Goal: Information Seeking & Learning: Learn about a topic

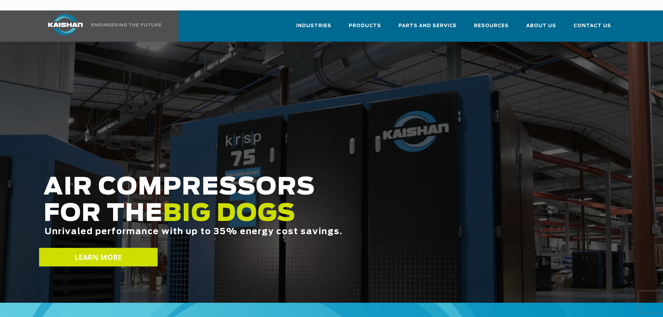
click at [113, 252] on span "LEARN MORE" at bounding box center [98, 257] width 48 height 10
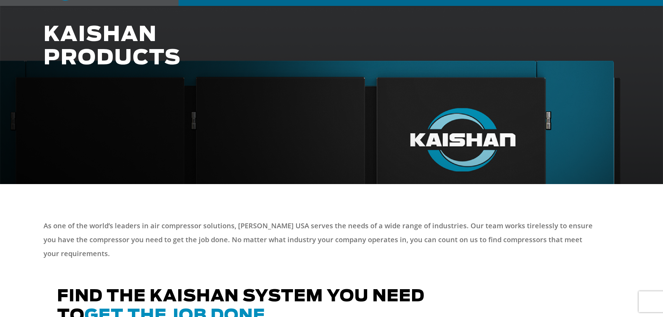
scroll to position [244, 0]
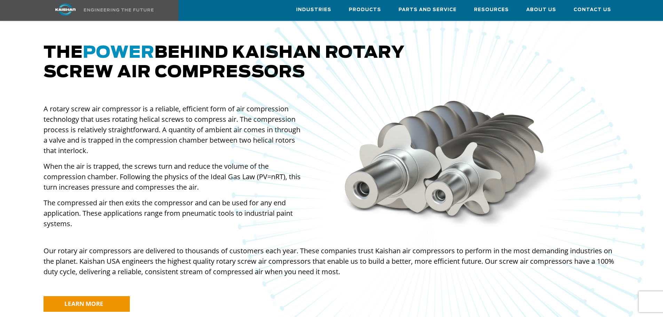
scroll to position [453, 0]
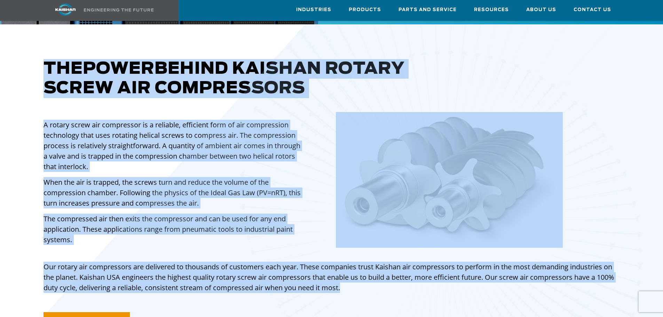
drag, startPoint x: 57, startPoint y: 116, endPoint x: 368, endPoint y: 275, distance: 349.6
click at [369, 279] on div "The power behind [PERSON_NAME] rotary screw air compressors A rotary screw air …" at bounding box center [331, 191] width 663 height 335
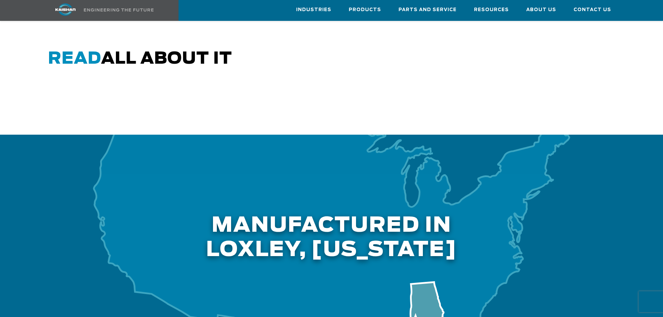
scroll to position [1567, 0]
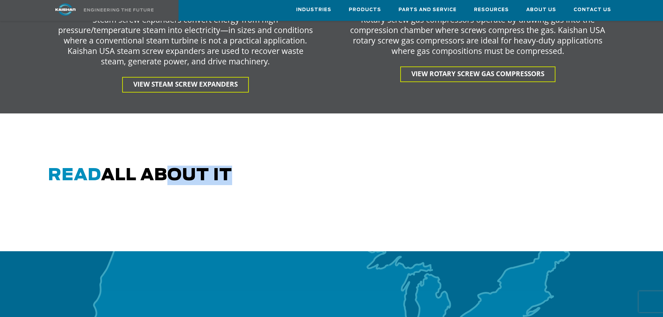
drag, startPoint x: 162, startPoint y: 168, endPoint x: 237, endPoint y: 189, distance: 78.1
click at [237, 189] on div "Read all about it" at bounding box center [331, 189] width 585 height 47
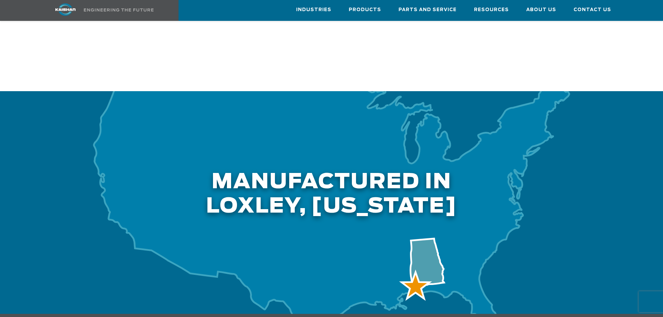
scroll to position [1811, 0]
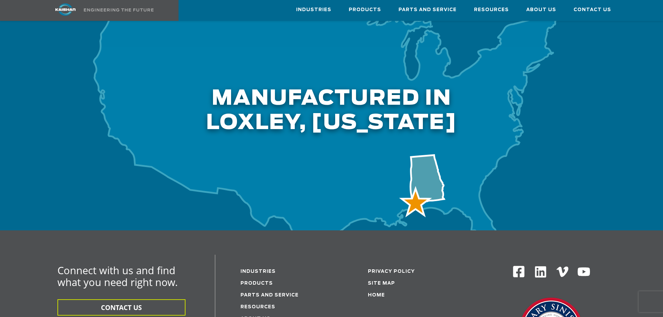
drag, startPoint x: 416, startPoint y: 187, endPoint x: 402, endPoint y: 168, distance: 23.1
click at [402, 168] on div at bounding box center [331, 119] width 663 height 223
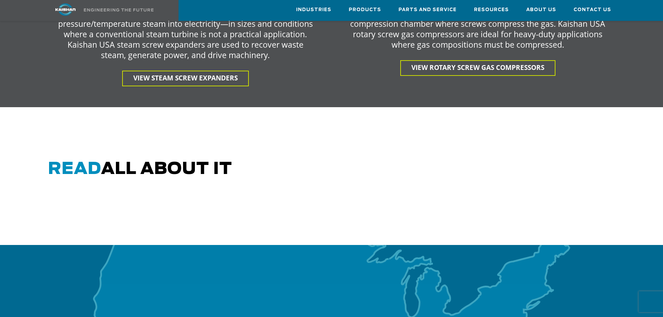
scroll to position [1567, 0]
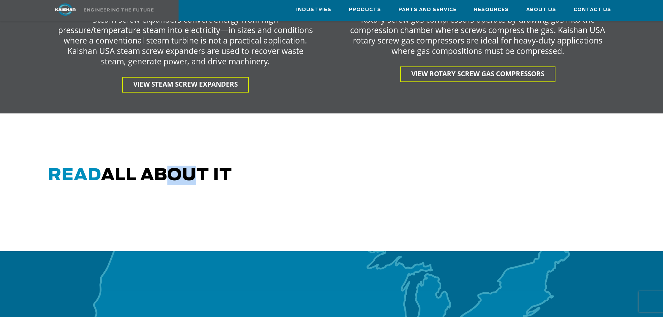
click at [181, 166] on h2 "Read all about it" at bounding box center [334, 175] width 572 height 19
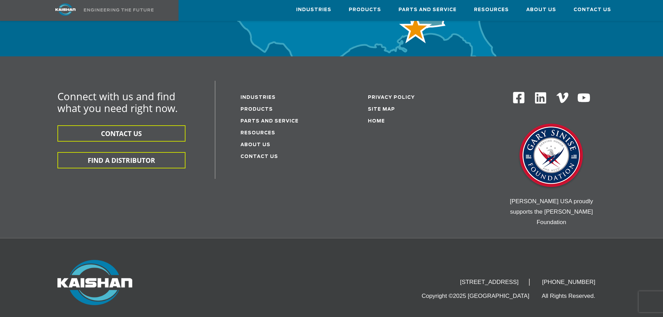
scroll to position [2012, 0]
